Goal: Register for event/course

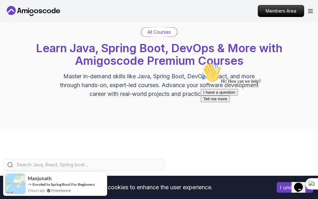
scroll to position [26, 0]
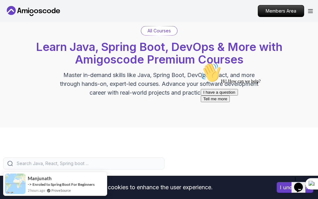
click at [201, 63] on icon "Chat attention grabber" at bounding box center [201, 63] width 0 height 0
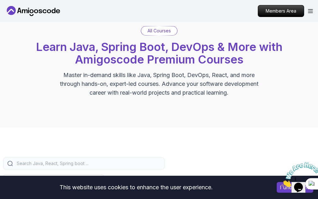
click at [281, 183] on icon "Close" at bounding box center [281, 185] width 0 height 5
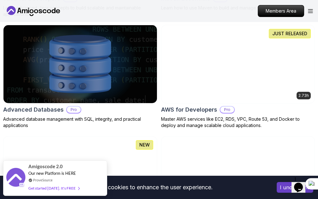
scroll to position [641, 0]
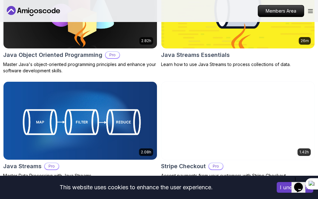
scroll to position [1587, 0]
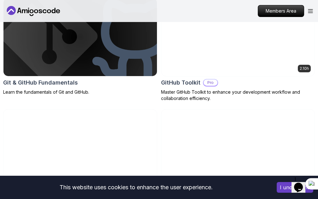
scroll to position [1120, 0]
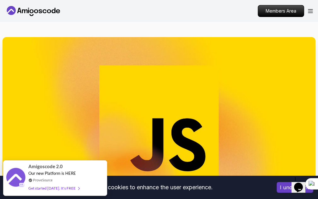
click at [0, 0] on p "Enroll for Free" at bounding box center [0, 0] width 0 height 0
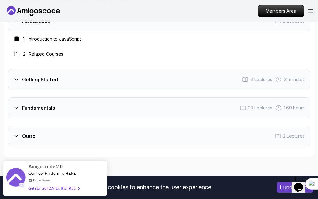
scroll to position [1265, 0]
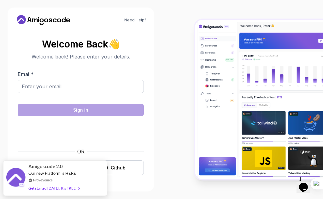
click at [52, 168] on body "Need Help? Welcome Back 👋 Welcome back! Please enter your details. Email * Sign…" at bounding box center [161, 99] width 323 height 199
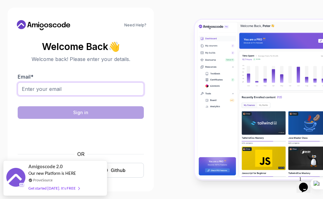
click at [48, 88] on input "Email *" at bounding box center [81, 89] width 126 height 13
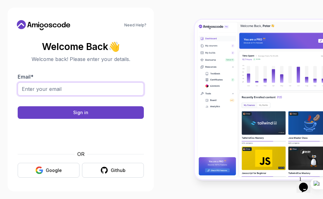
click at [74, 86] on input "Email *" at bounding box center [81, 89] width 126 height 13
type input "[EMAIL_ADDRESS][DOMAIN_NAME]"
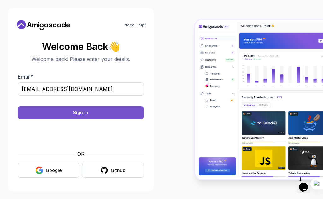
click at [76, 110] on div "Sign in" at bounding box center [80, 113] width 15 height 6
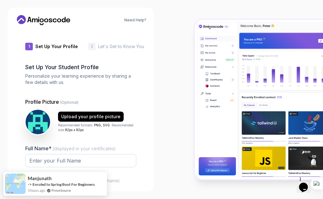
type input "proudeaglebfdaf"
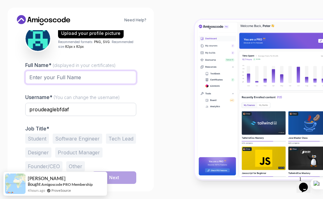
click at [62, 79] on input "Full Name* (displayed in your certificates)" at bounding box center [80, 77] width 111 height 13
type input "Felix Obiri"
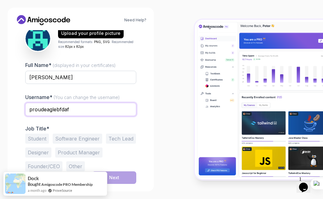
click at [94, 115] on input "proudeaglebfdaf" at bounding box center [80, 109] width 111 height 13
type input "p"
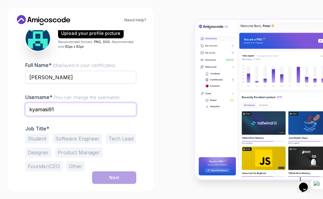
type input "kyamasi91"
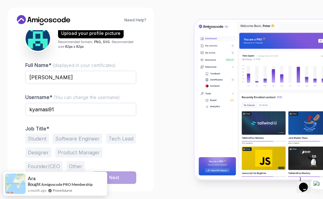
click at [131, 125] on div "Full Name* (displayed in your certificates) Felix Obiri Username* (You can chan…" at bounding box center [80, 116] width 111 height 110
click at [41, 141] on button "Student" at bounding box center [37, 139] width 24 height 10
click at [118, 177] on div "Next" at bounding box center [114, 178] width 10 height 6
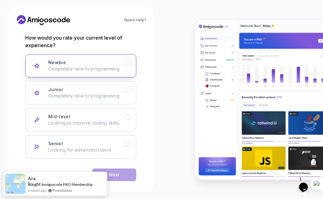
click at [129, 60] on icon "Newbie" at bounding box center [128, 63] width 6 height 6
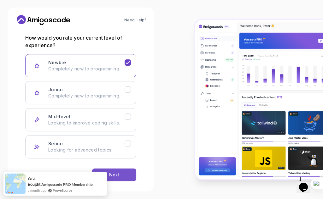
click at [116, 175] on div "Next" at bounding box center [114, 175] width 10 height 6
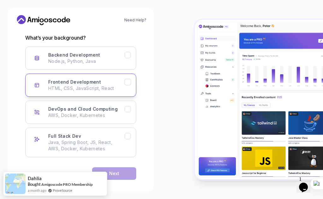
click at [126, 81] on icon "Frontend Development" at bounding box center [128, 82] width 6 height 6
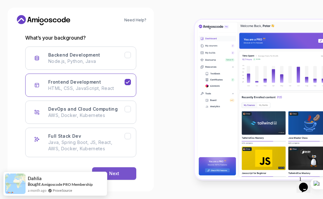
click at [121, 169] on button "Next" at bounding box center [114, 174] width 44 height 13
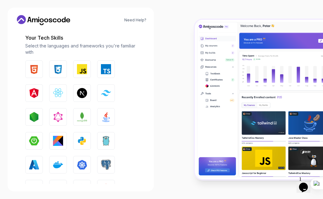
scroll to position [154, 0]
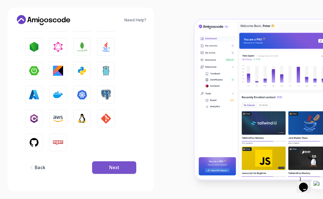
click at [117, 164] on button "Next" at bounding box center [114, 168] width 44 height 13
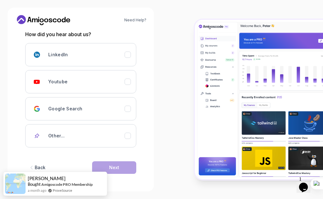
scroll to position [87, 0]
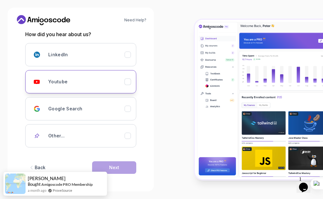
click at [129, 83] on icon "Youtube" at bounding box center [128, 82] width 6 height 6
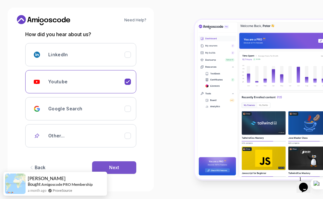
click at [119, 167] on button "Next" at bounding box center [114, 168] width 44 height 13
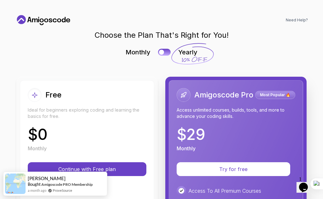
scroll to position [0, 0]
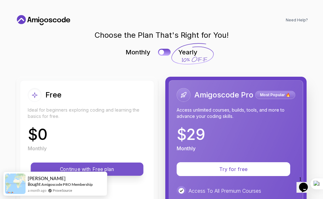
click at [136, 170] on p "Continue with Free plan" at bounding box center [87, 169] width 98 height 7
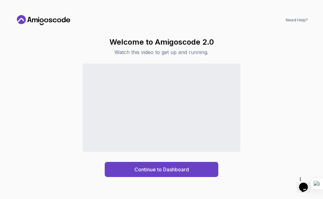
click at [138, 170] on div "Continue to Dashboard" at bounding box center [161, 170] width 54 height 8
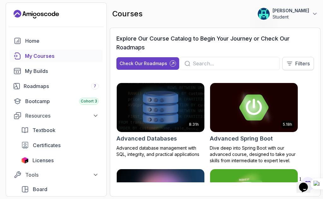
click at [295, 65] on p "Filters" at bounding box center [302, 64] width 14 height 8
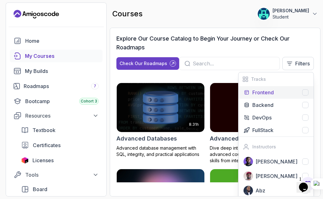
click at [304, 94] on div at bounding box center [305, 92] width 6 height 6
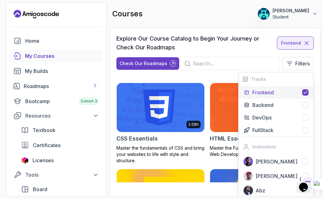
click at [216, 46] on h3 "Explore Our Course Catalog to Begin Your Journey or Check Our Roadmaps" at bounding box center [193, 43] width 155 height 18
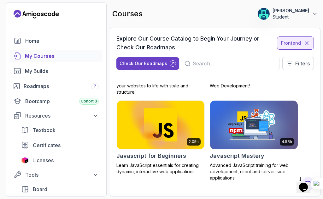
scroll to position [68, 0]
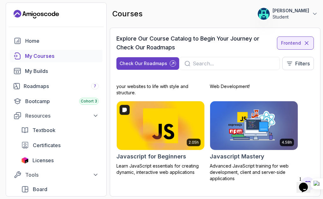
click at [147, 128] on img at bounding box center [160, 125] width 92 height 51
